Goal: Find specific page/section: Find specific page/section

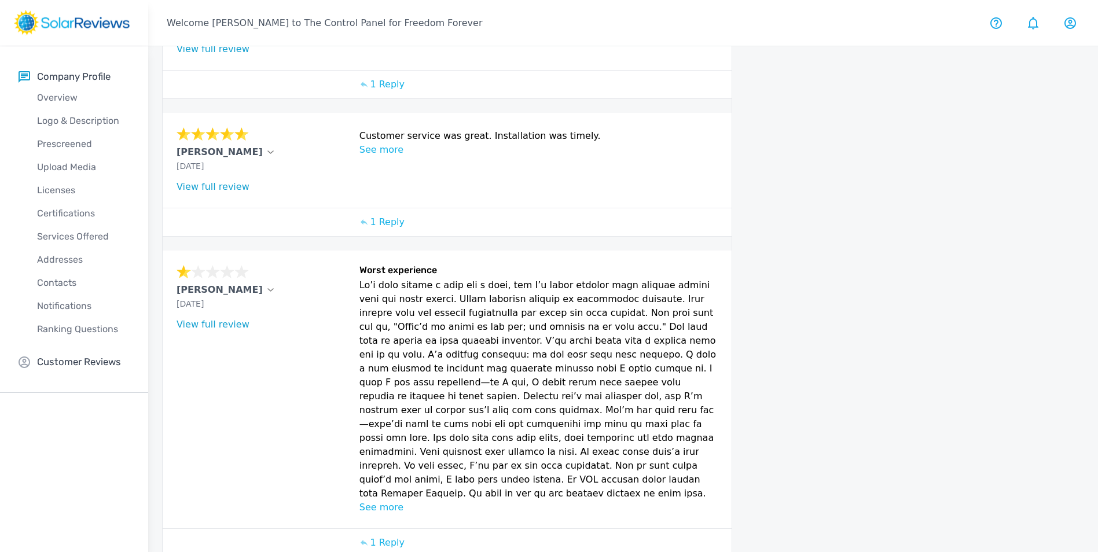
scroll to position [347, 0]
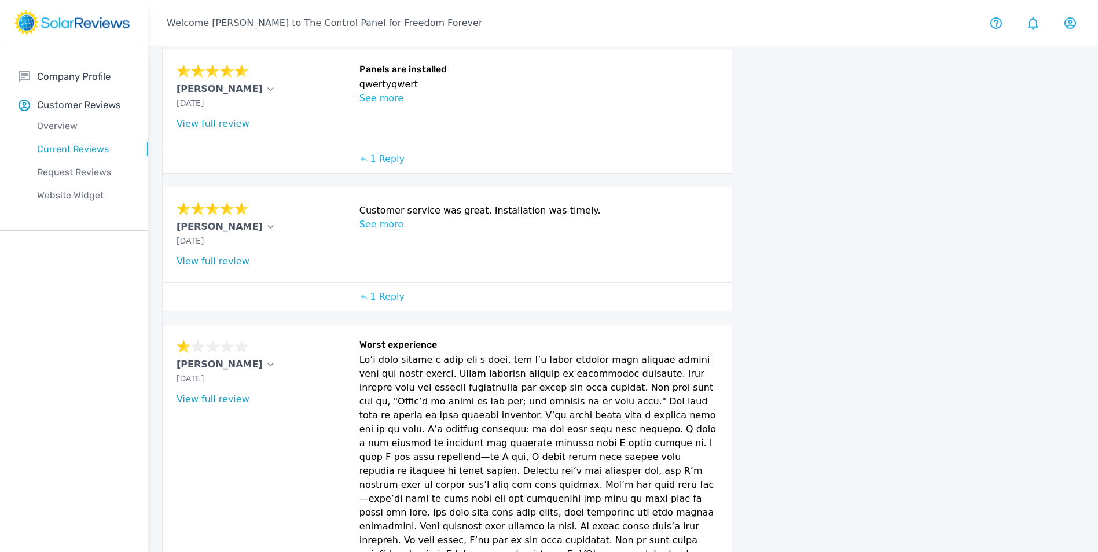
scroll to position [574, 0]
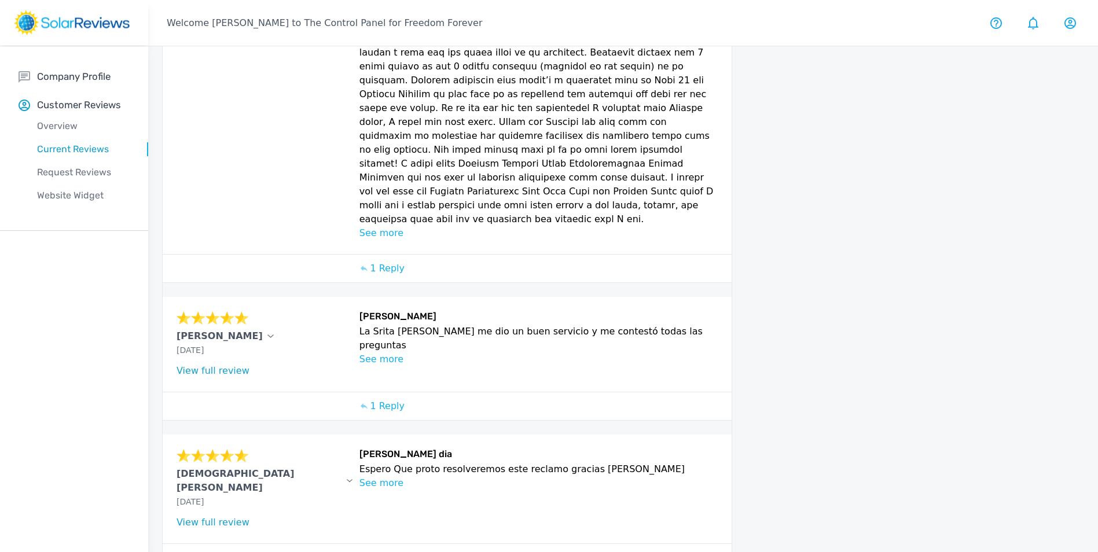
scroll to position [562, 0]
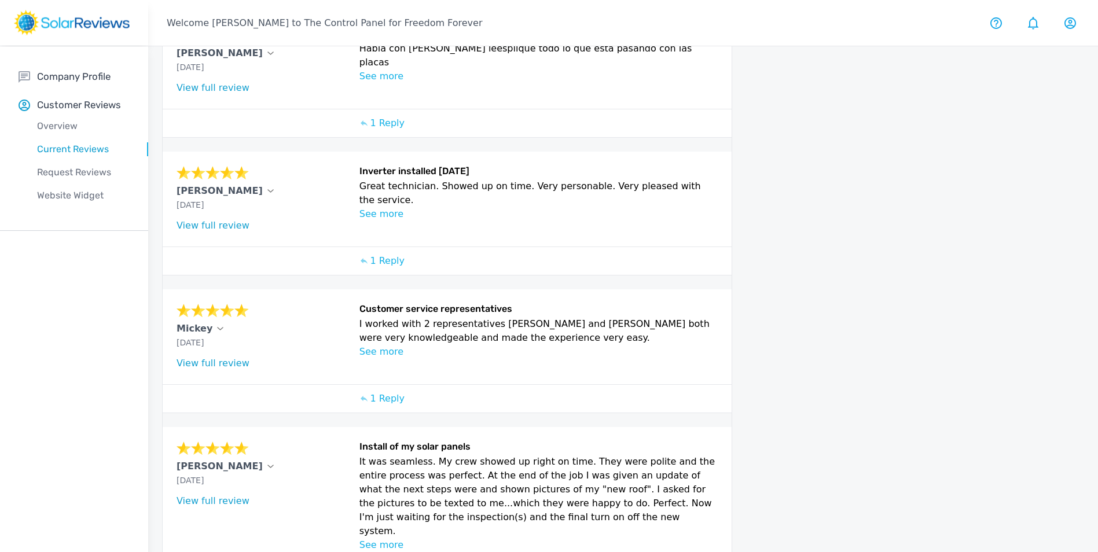
scroll to position [490, 0]
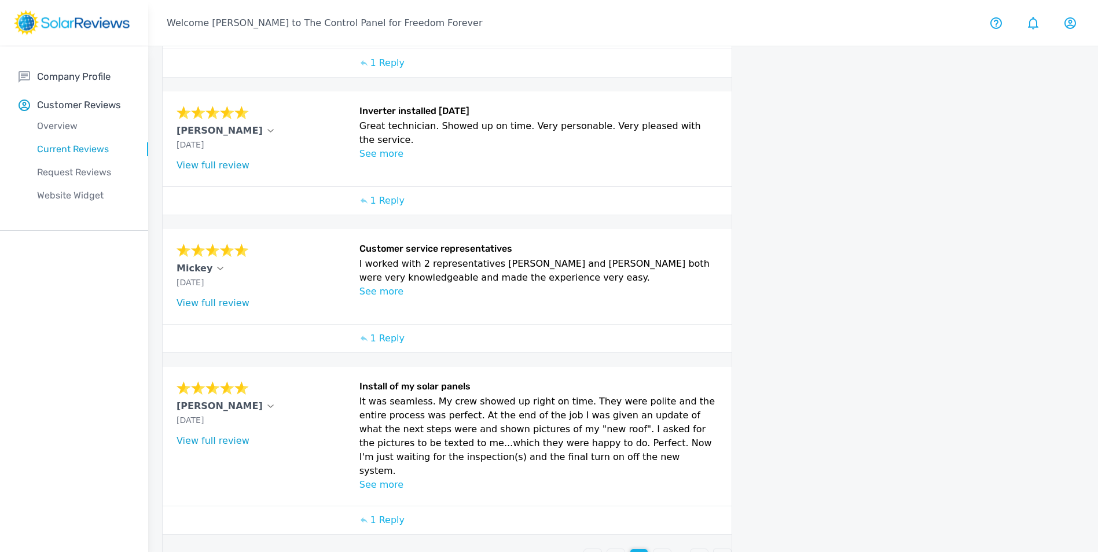
click at [661, 551] on p "4" at bounding box center [663, 558] width 6 height 14
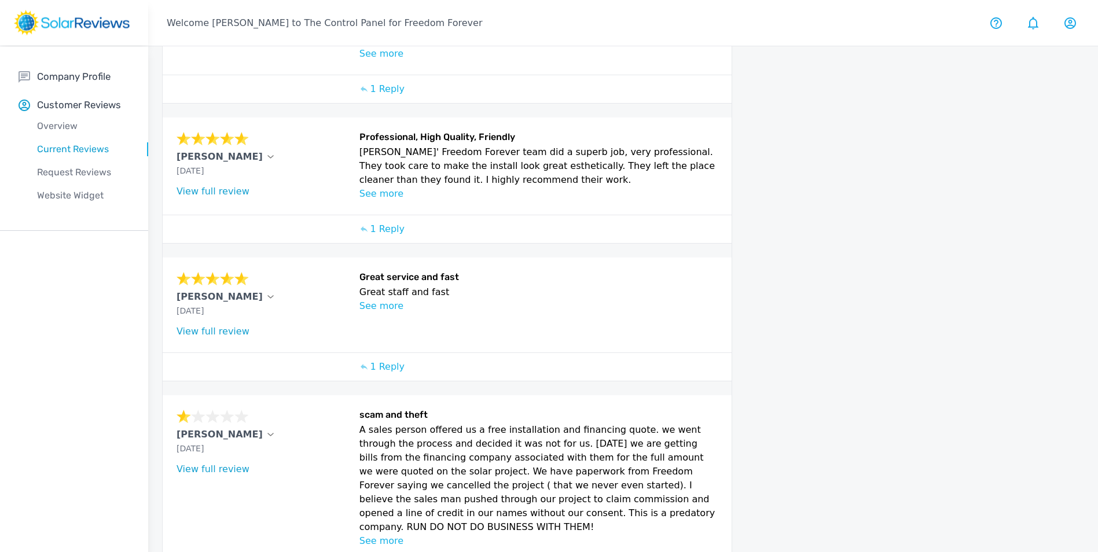
scroll to position [521, 0]
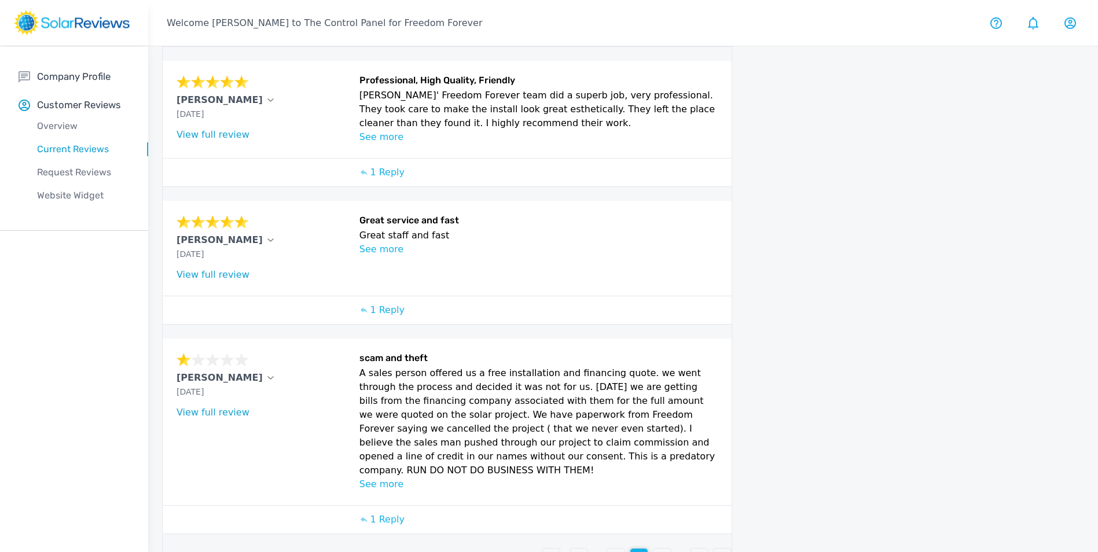
click at [660, 551] on p "5" at bounding box center [663, 558] width 6 height 14
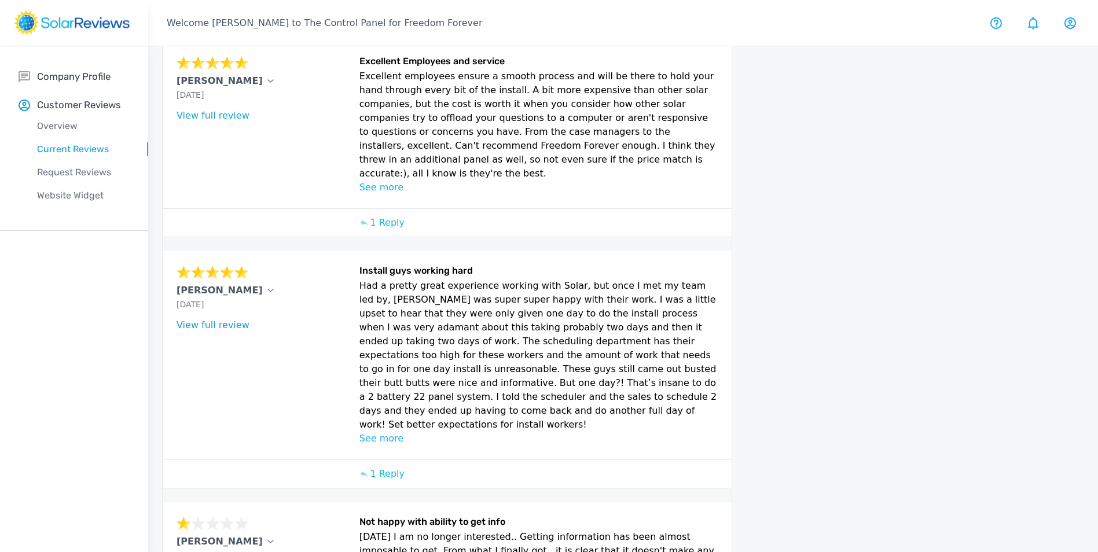
scroll to position [627, 0]
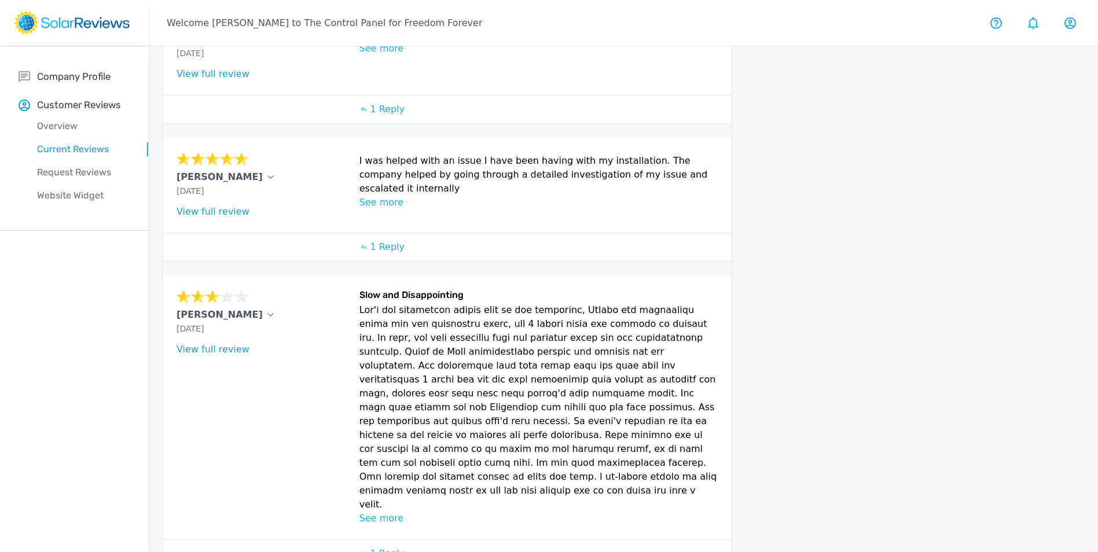
scroll to position [490, 0]
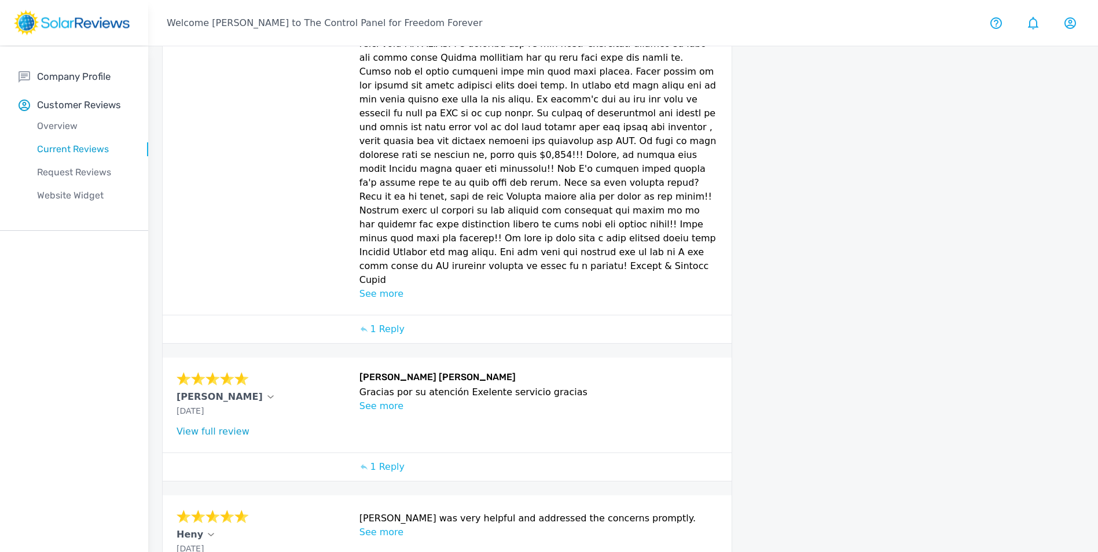
scroll to position [871, 0]
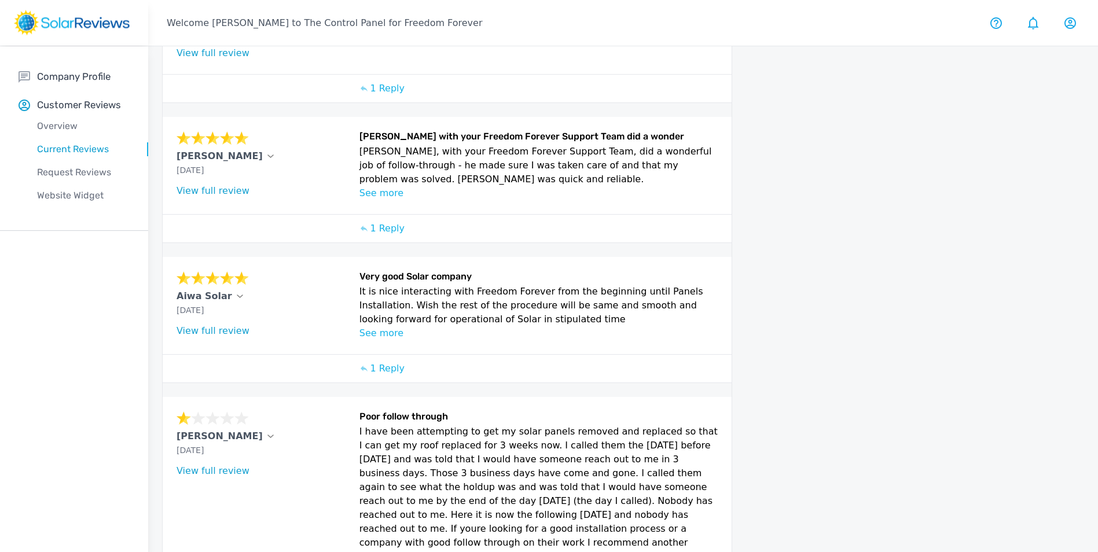
scroll to position [468, 0]
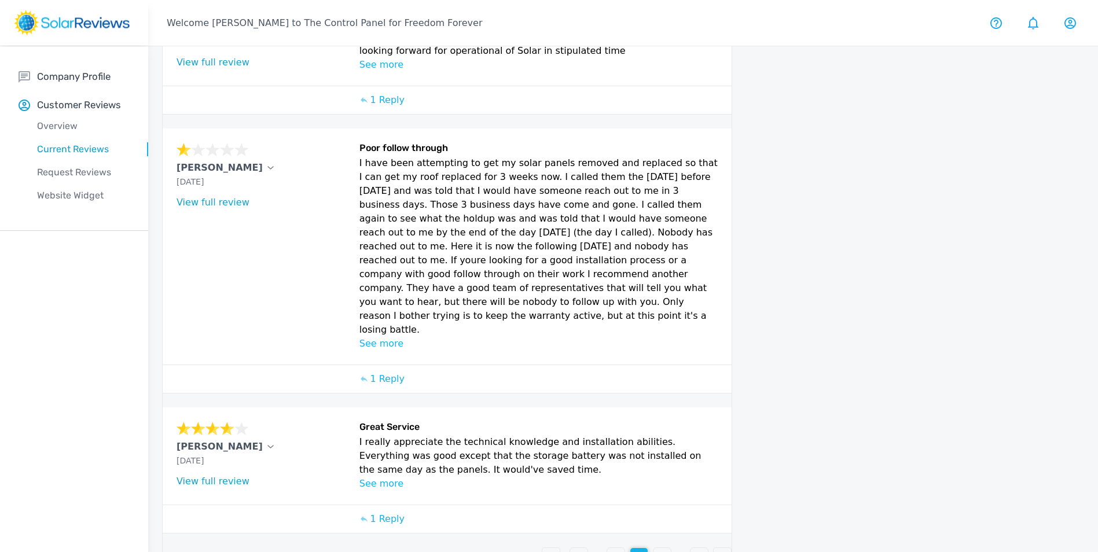
click at [660, 550] on p "9" at bounding box center [663, 557] width 6 height 14
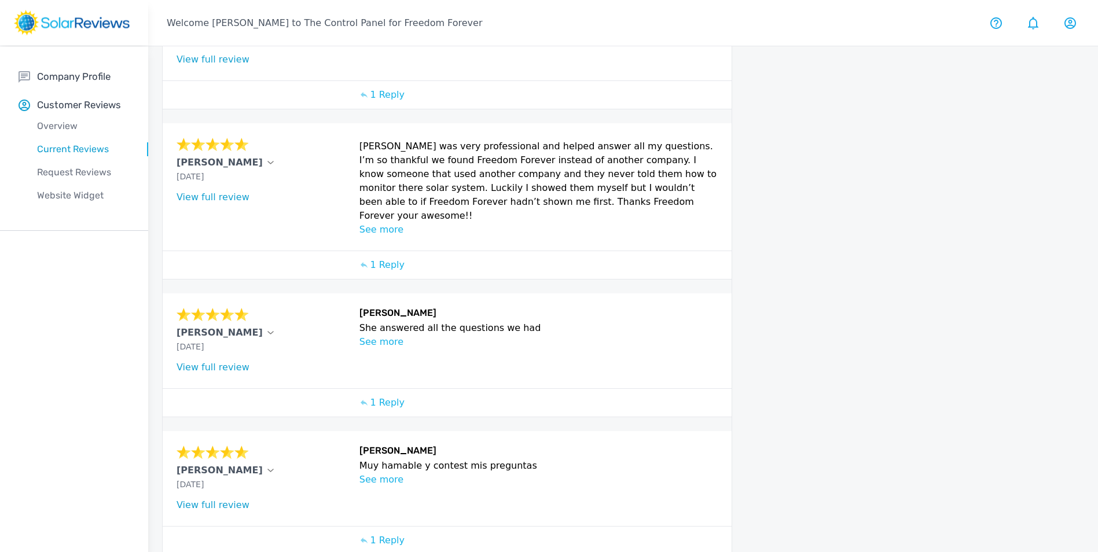
scroll to position [368, 0]
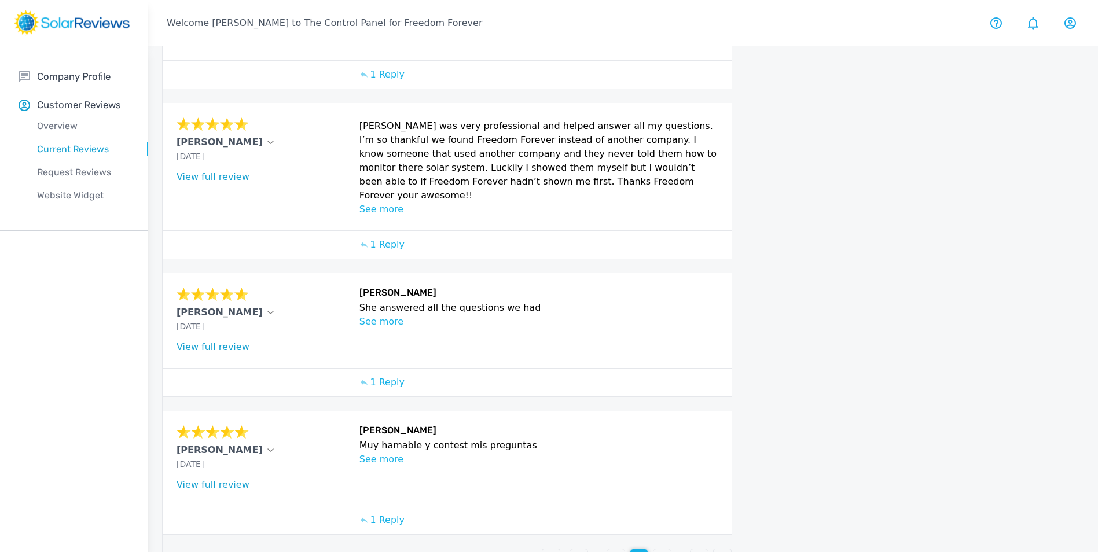
click at [660, 551] on p "10" at bounding box center [663, 558] width 12 height 14
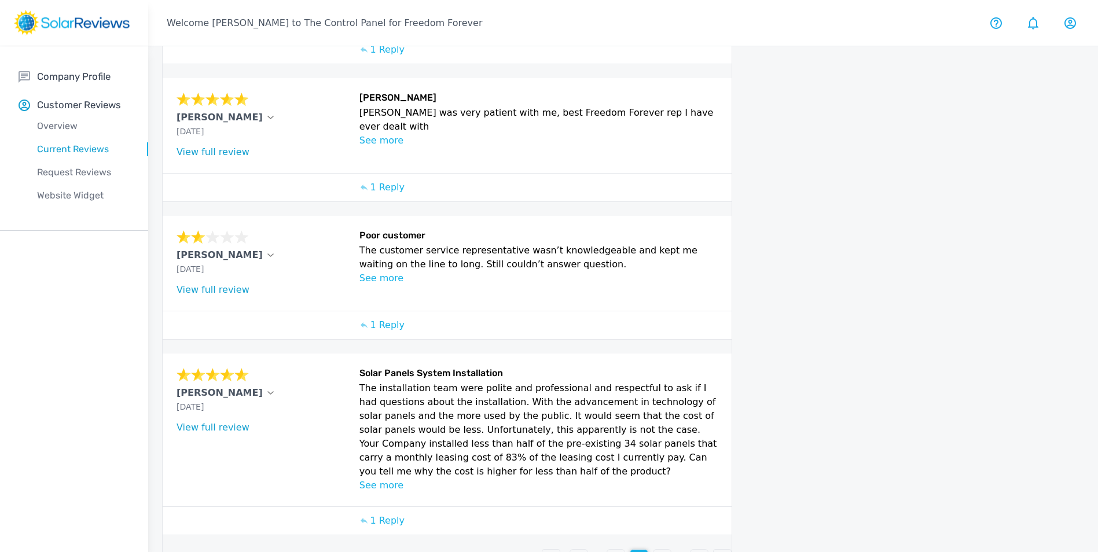
scroll to position [404, 0]
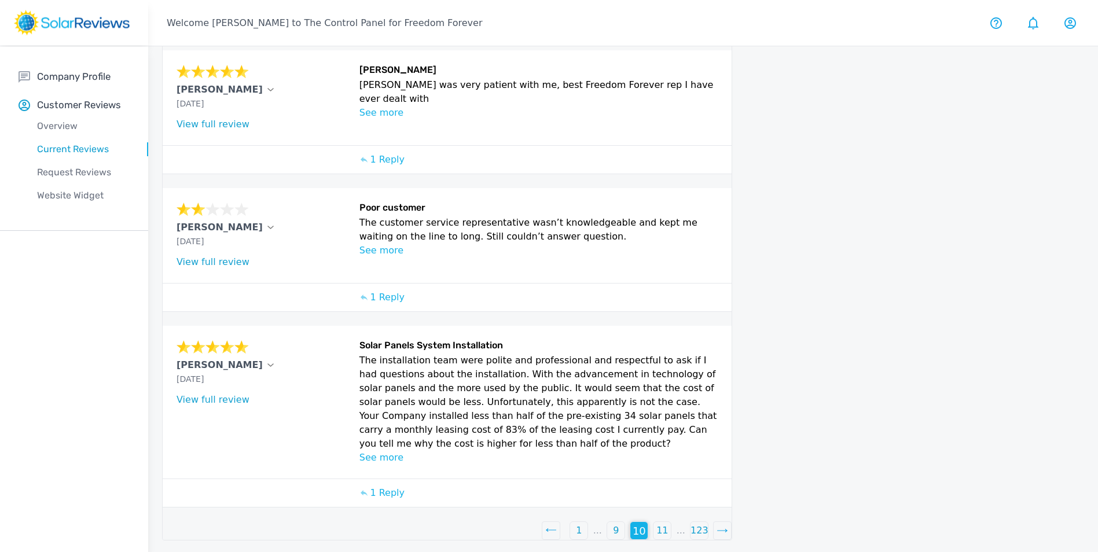
click at [659, 533] on p "11" at bounding box center [663, 531] width 12 height 14
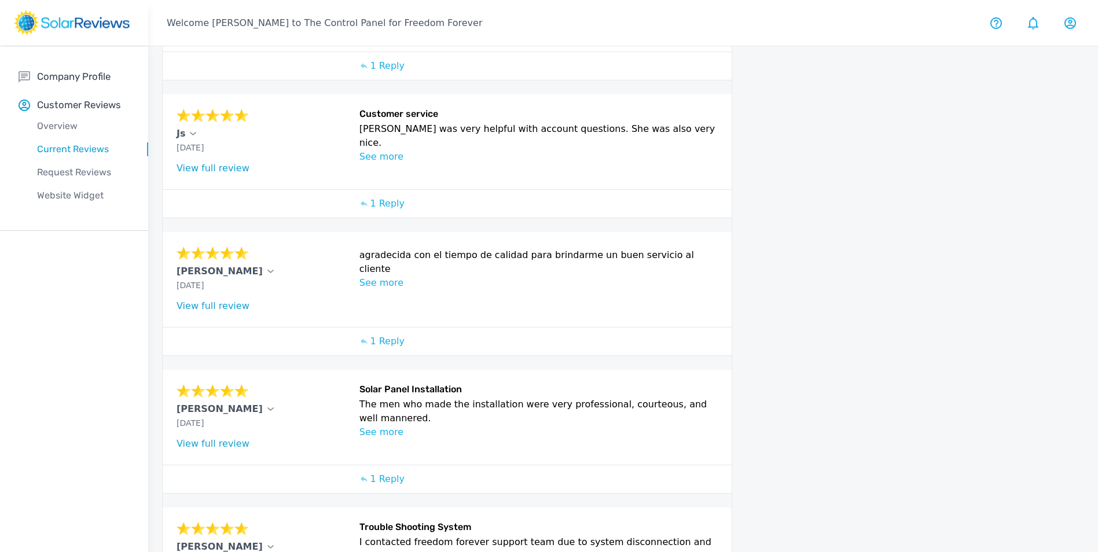
scroll to position [349, 0]
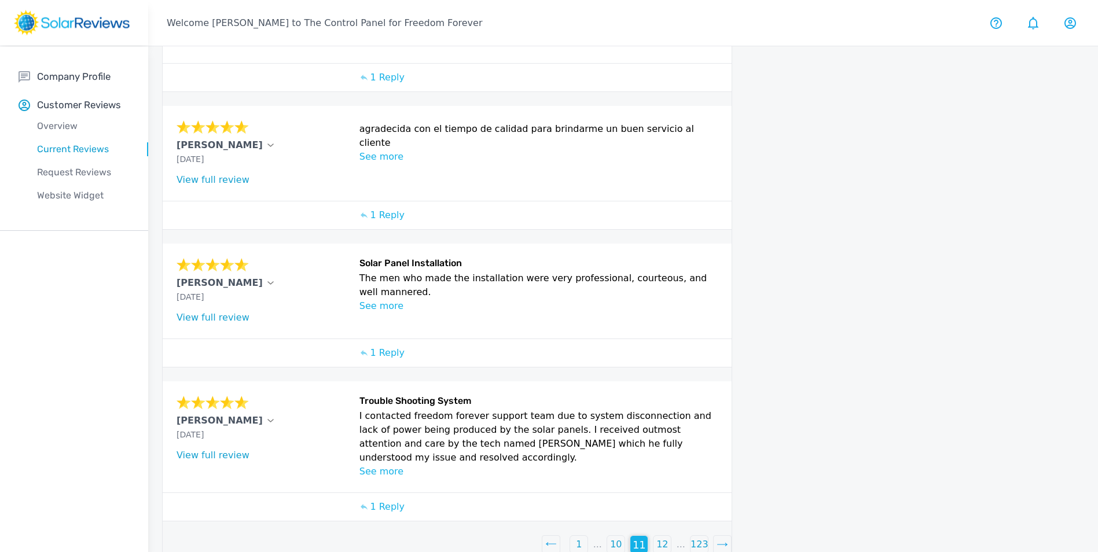
click at [657, 536] on div "12" at bounding box center [662, 544] width 17 height 17
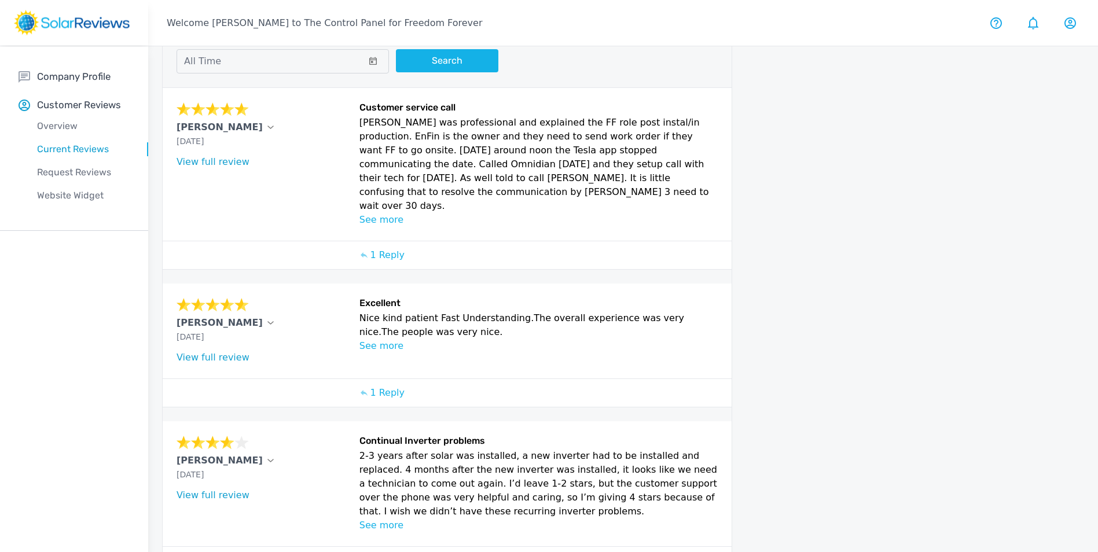
scroll to position [0, 0]
